Goal: Information Seeking & Learning: Learn about a topic

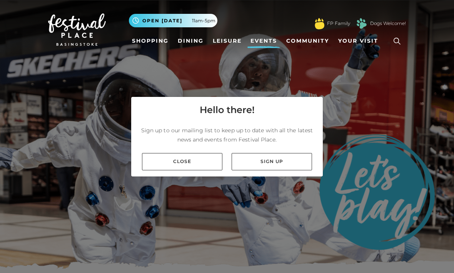
click at [206, 170] on link "Close" at bounding box center [182, 161] width 80 height 17
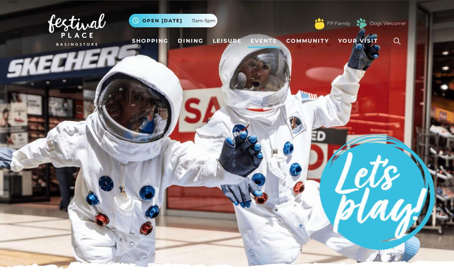
click at [369, 200] on img at bounding box center [376, 192] width 115 height 115
click at [258, 38] on link "Events" at bounding box center [263, 41] width 33 height 14
click at [262, 38] on link "Events" at bounding box center [263, 41] width 33 height 14
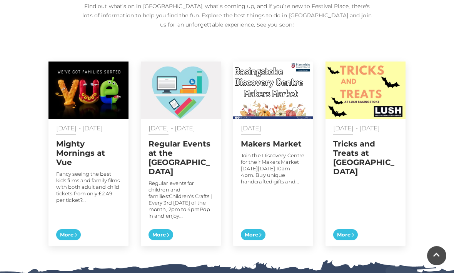
scroll to position [379, 0]
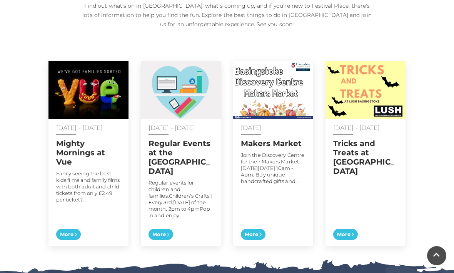
click at [89, 107] on img at bounding box center [88, 90] width 80 height 58
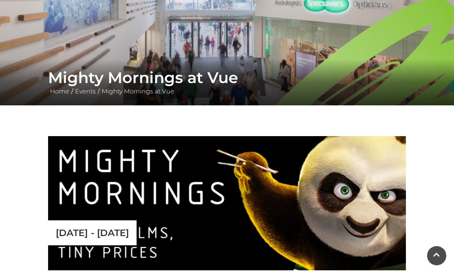
scroll to position [86, 0]
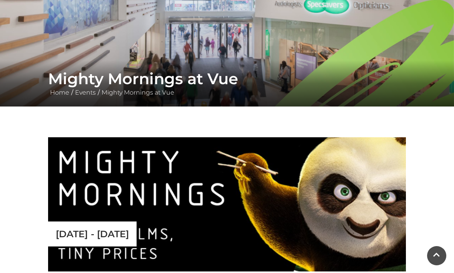
click at [129, 239] on p "[DATE] - [DATE]" at bounding box center [92, 234] width 73 height 11
click at [185, 188] on img at bounding box center [227, 204] width 358 height 134
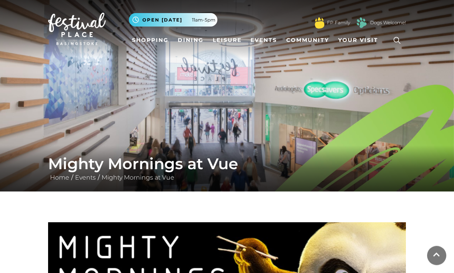
scroll to position [0, 0]
